Goal: Task Accomplishment & Management: Complete application form

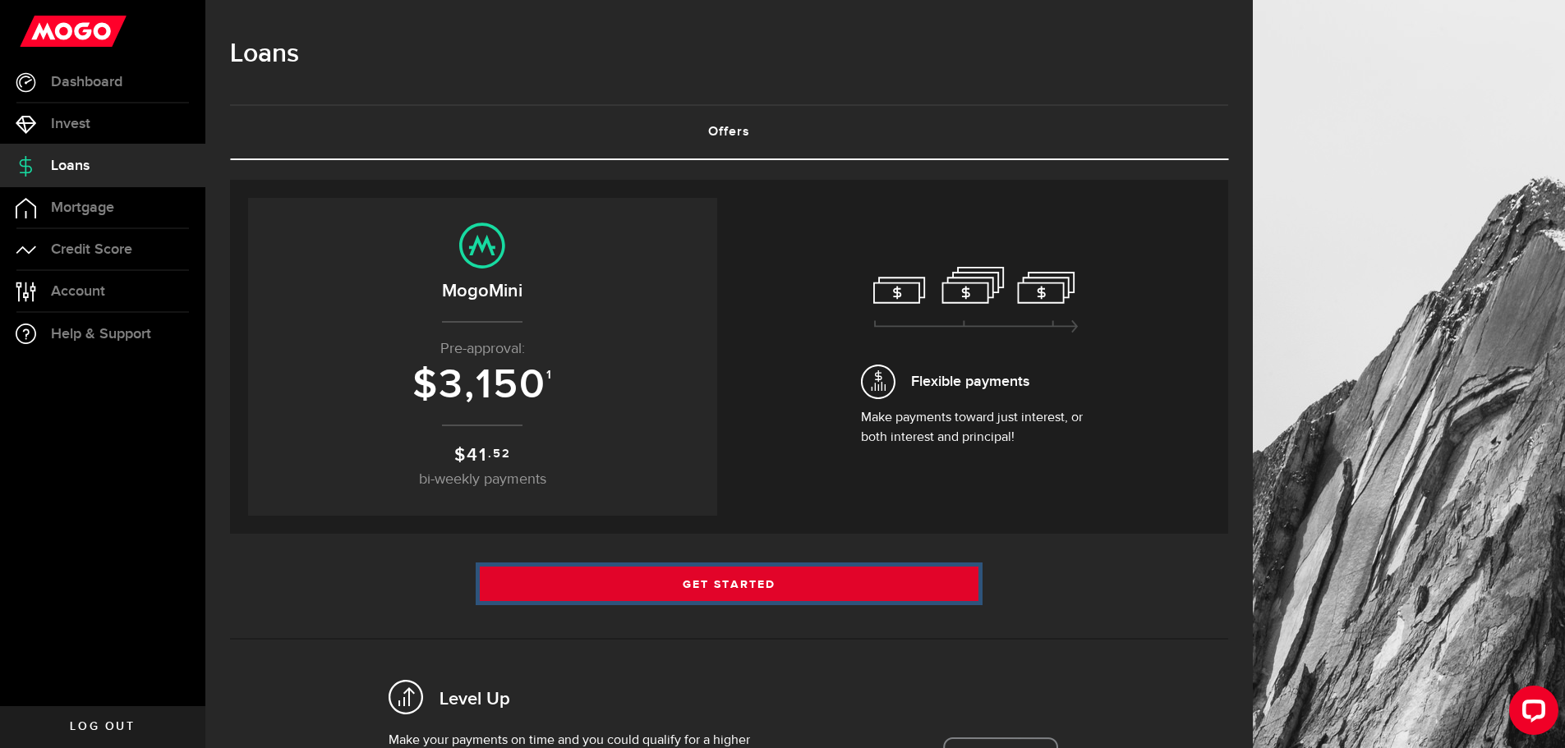
click at [736, 582] on link "Get Started" at bounding box center [729, 584] width 499 height 35
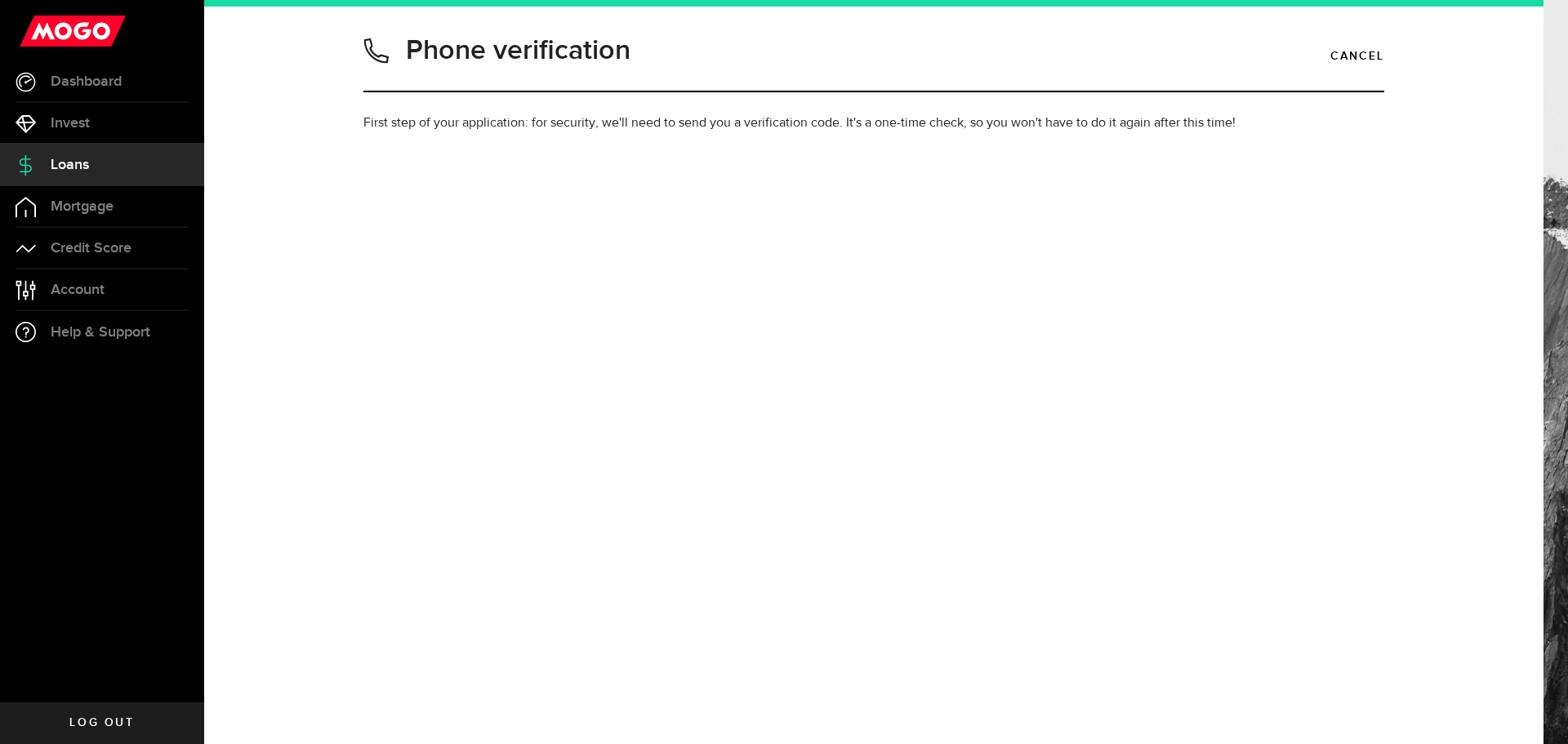
type input "4034371524"
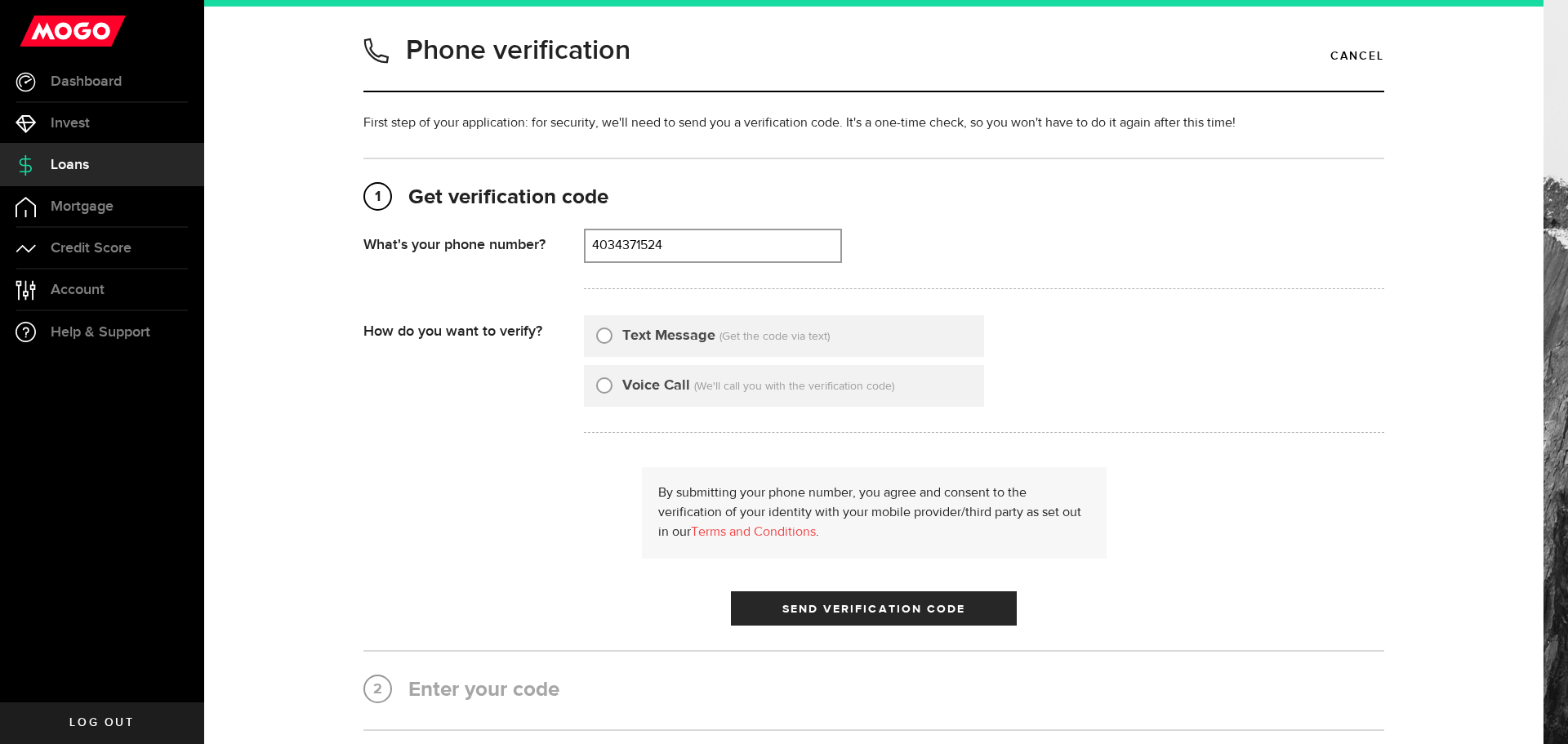
click at [609, 335] on div "Text Message" at bounding box center [656, 336] width 119 height 22
click at [598, 337] on input "Text Message" at bounding box center [605, 333] width 16 height 16
radio input "true"
click at [881, 607] on span "Send Verification Code" at bounding box center [874, 610] width 184 height 12
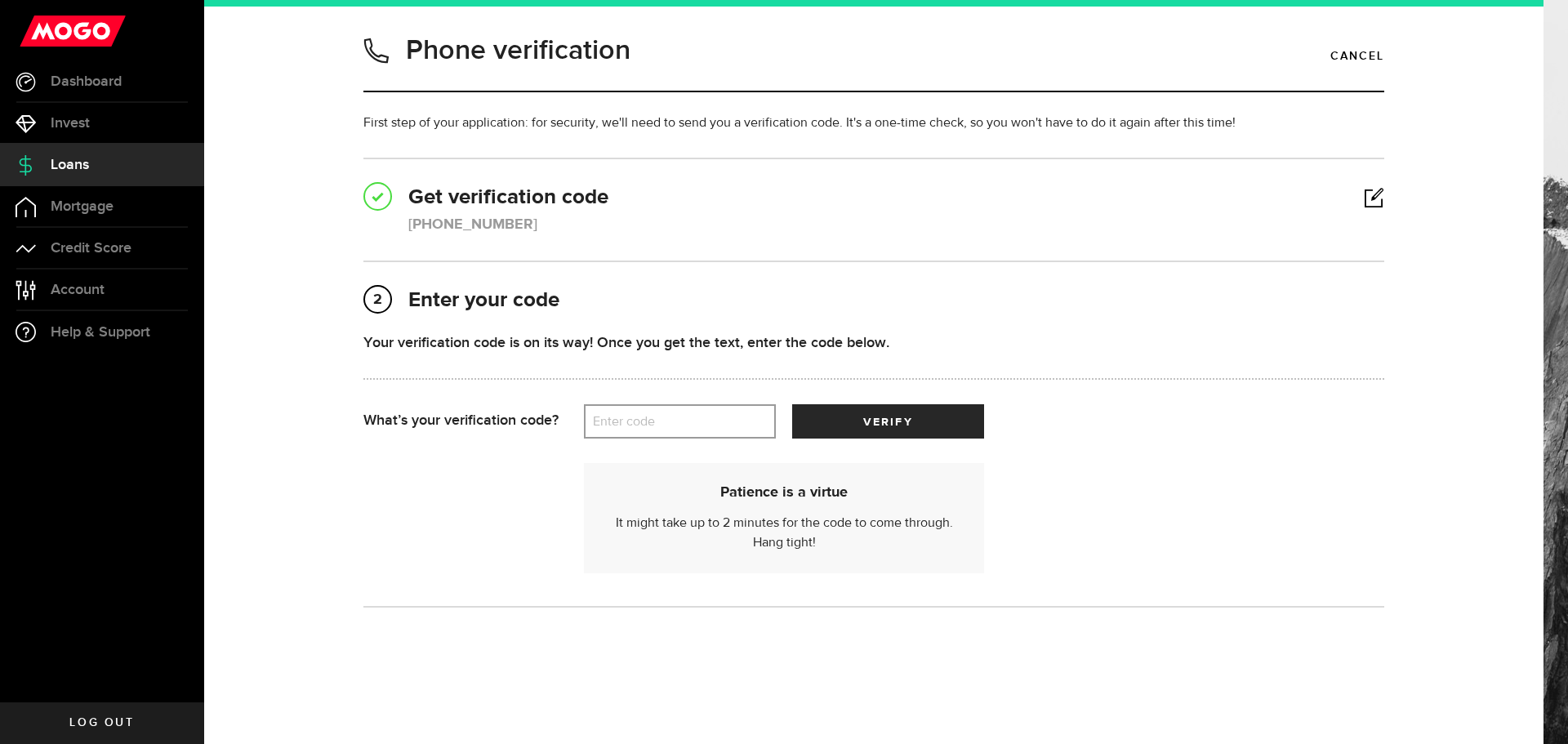
click at [642, 419] on label "Enter code" at bounding box center [679, 422] width 192 height 34
click at [642, 419] on input "Enter code" at bounding box center [679, 422] width 192 height 35
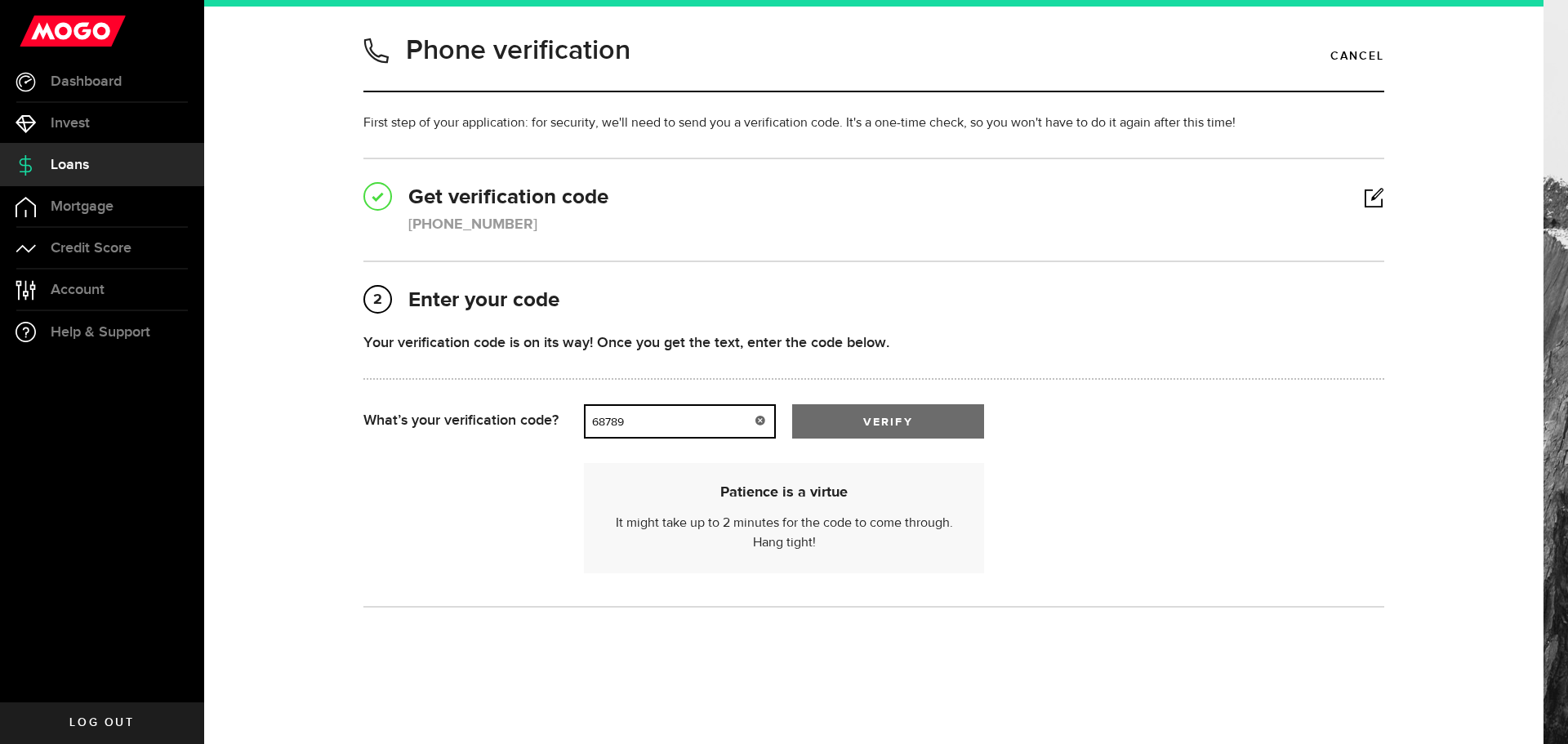
type input "68789"
click at [880, 415] on button "verify" at bounding box center [888, 422] width 192 height 35
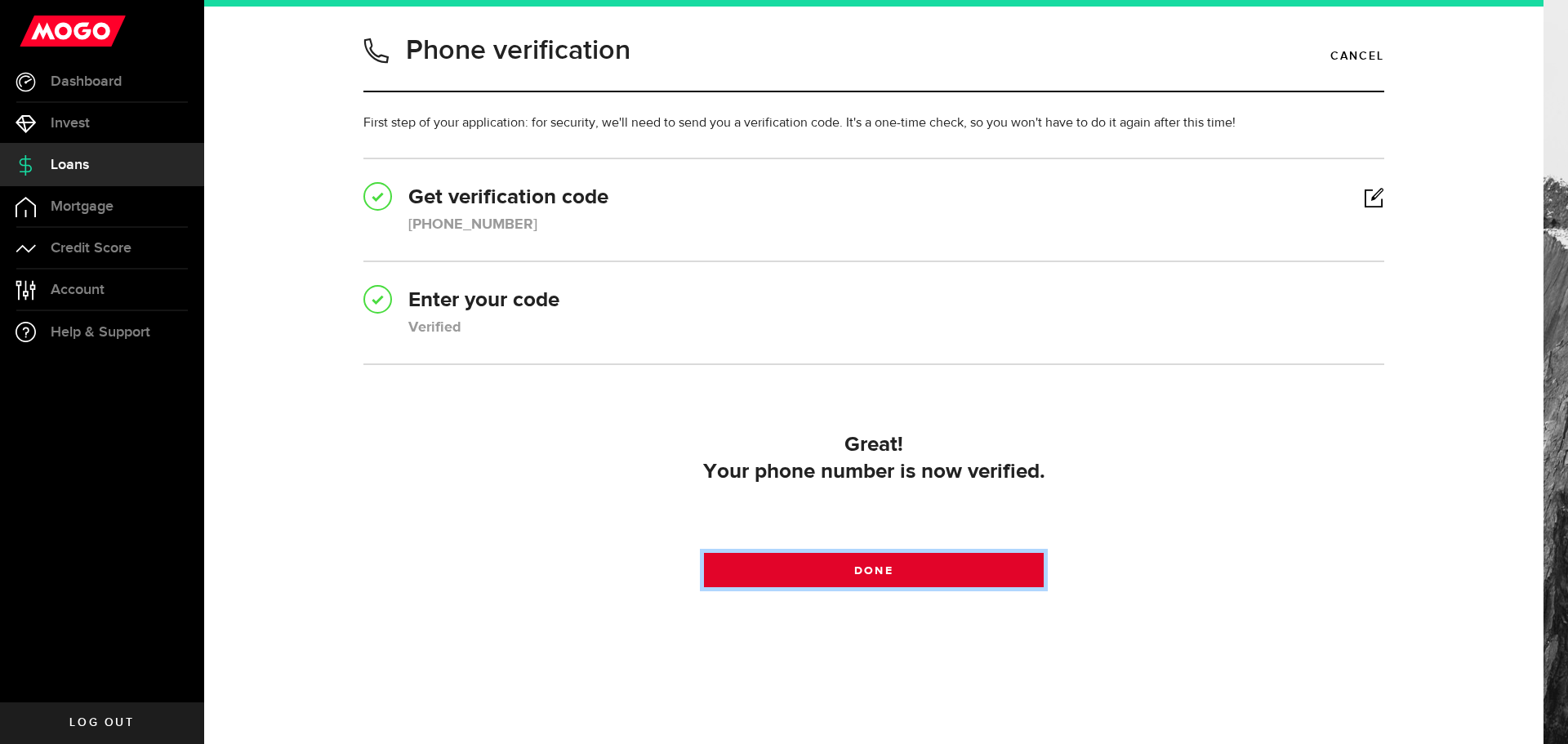
click at [896, 567] on link "Done" at bounding box center [874, 570] width 341 height 35
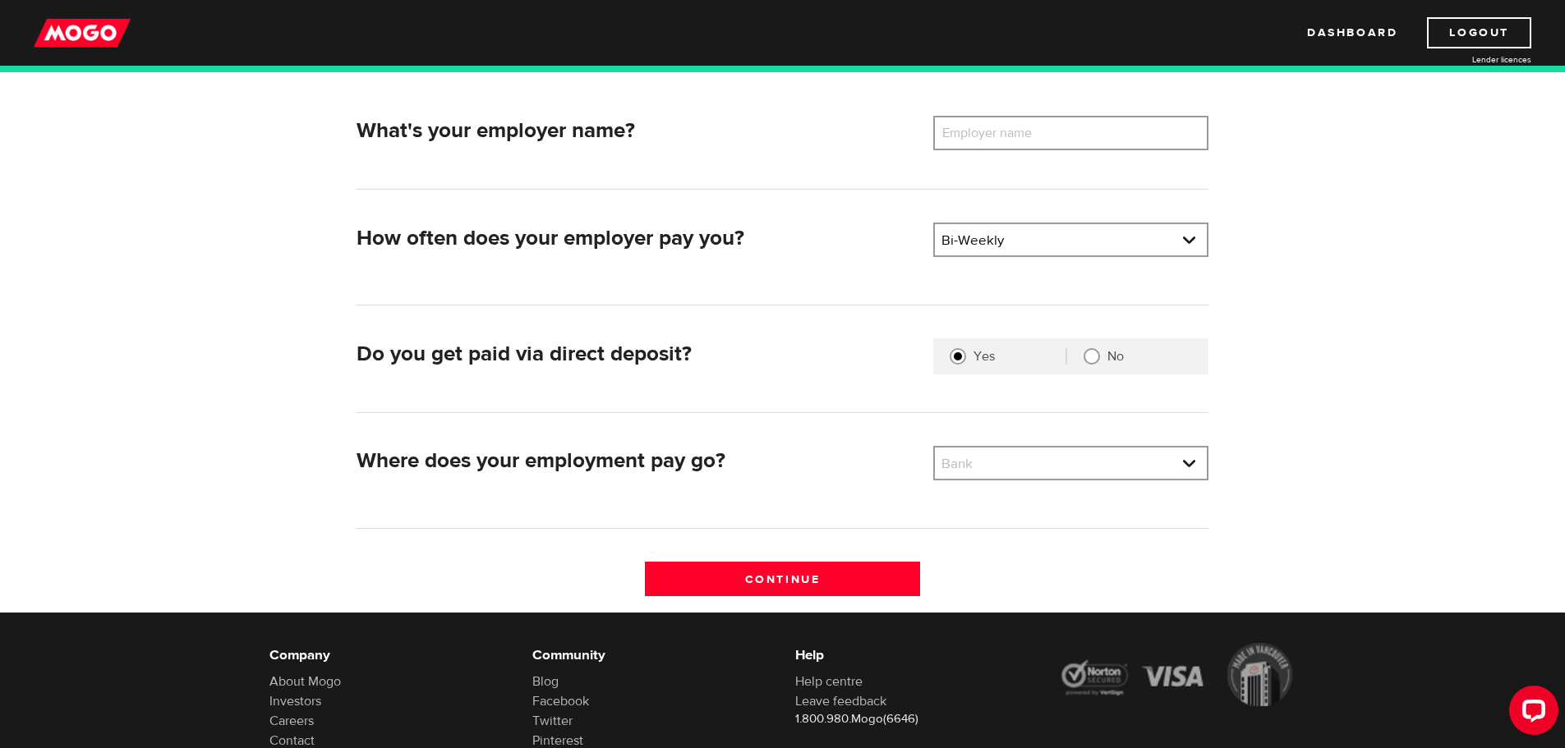
scroll to position [82, 0]
